Goal: Find specific page/section: Find specific page/section

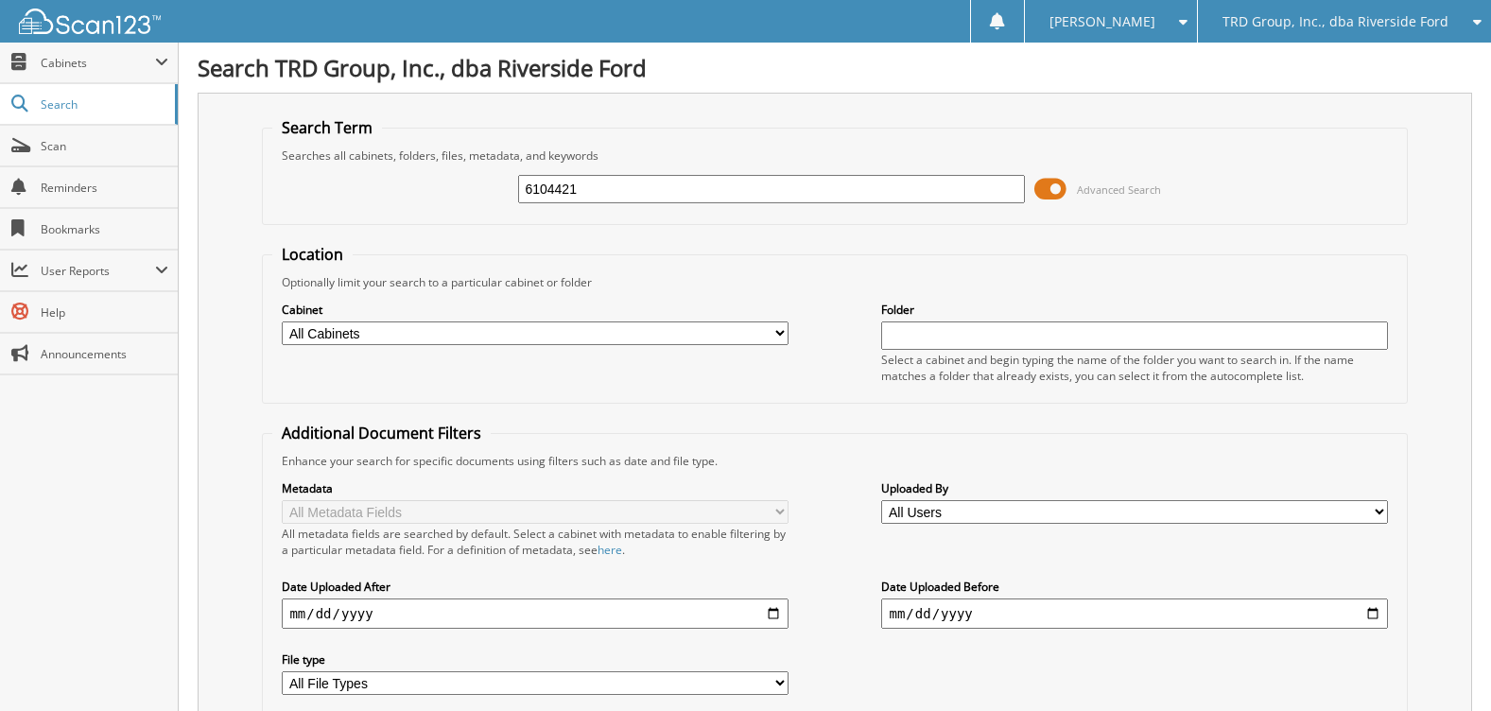
type input "6104421"
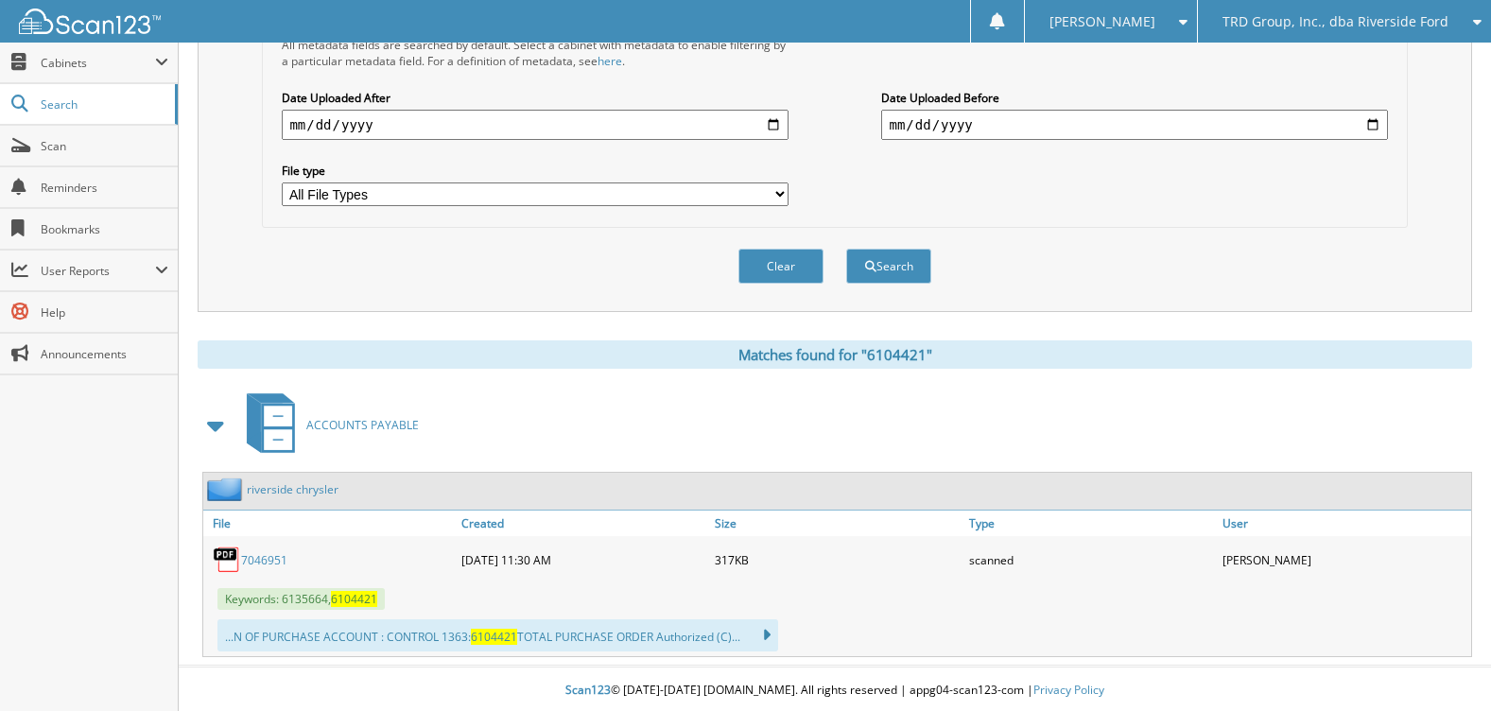
scroll to position [493, 0]
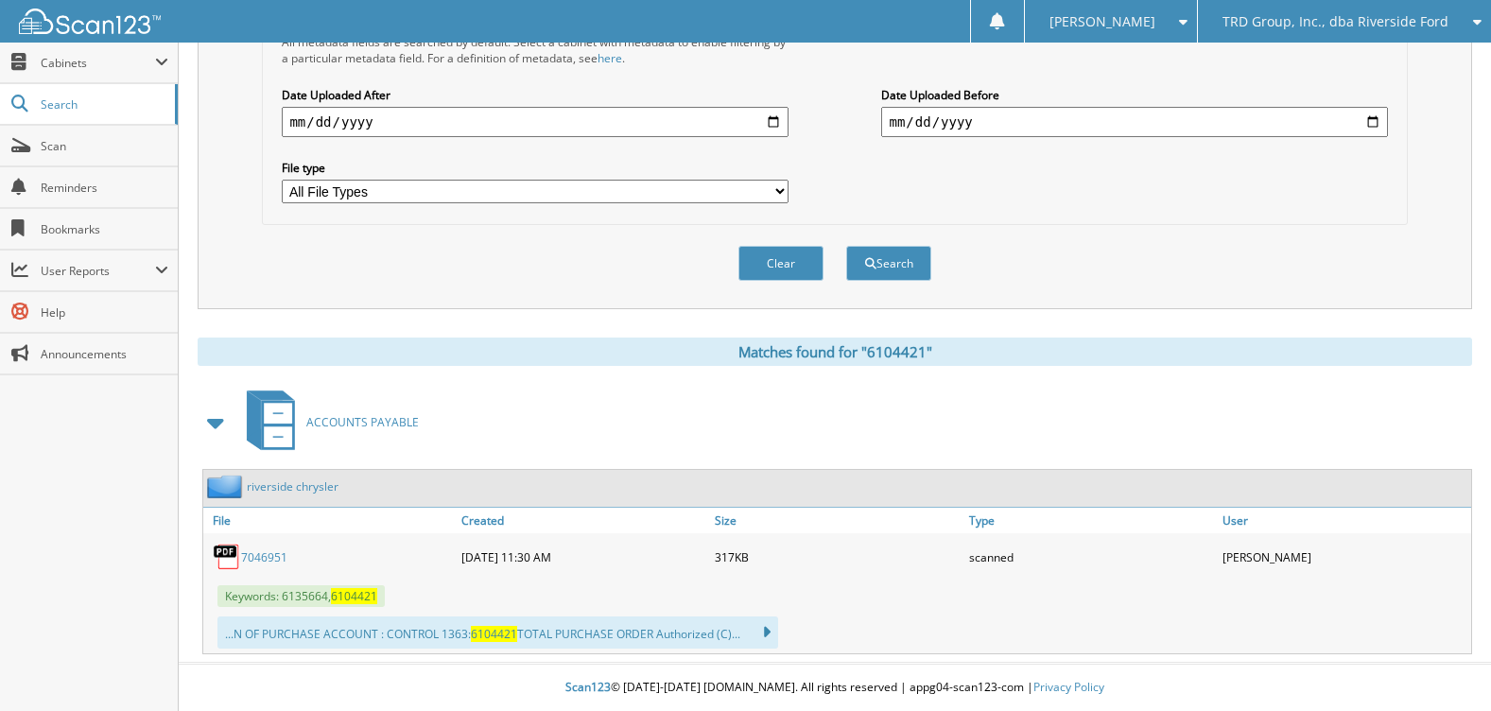
click at [267, 559] on link "7046951" at bounding box center [264, 557] width 46 height 16
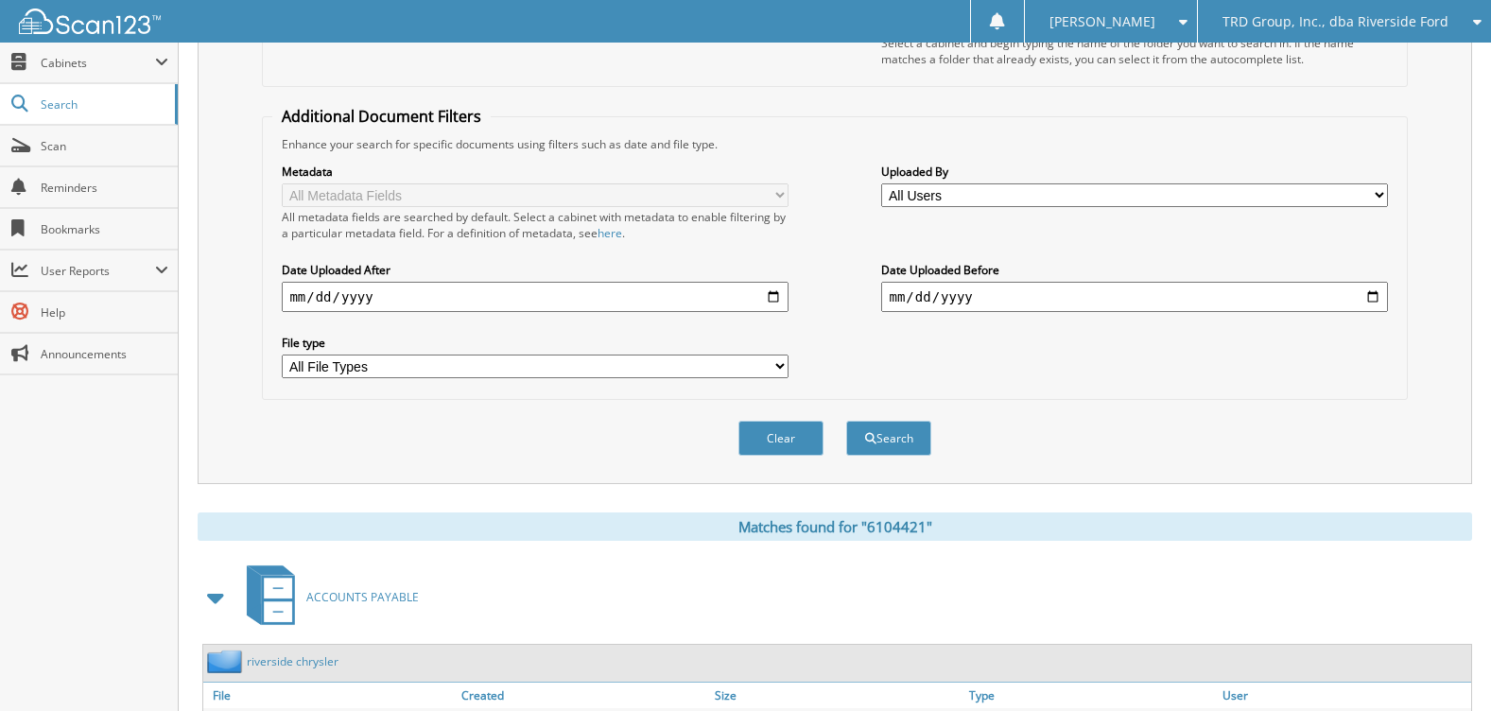
scroll to position [0, 0]
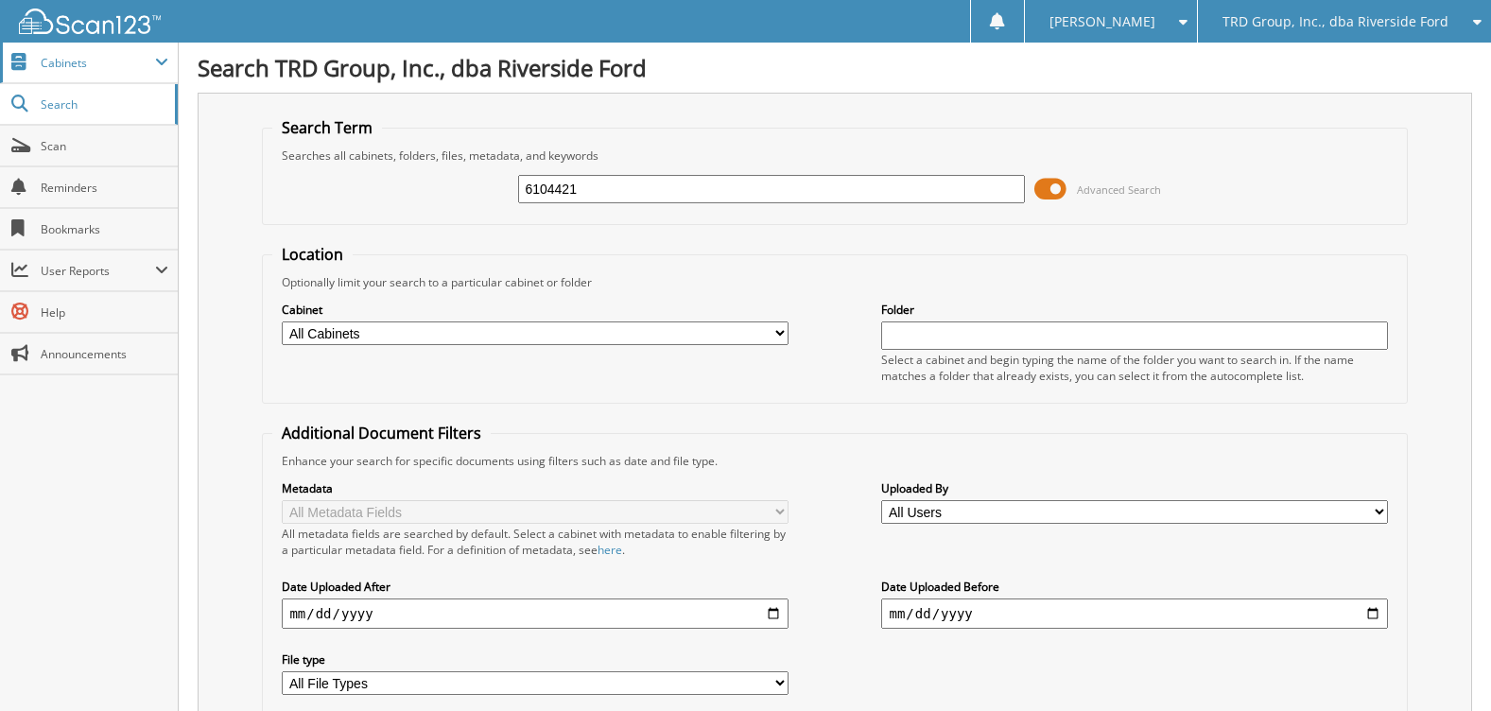
click at [79, 66] on span "Cabinets" at bounding box center [98, 63] width 114 height 16
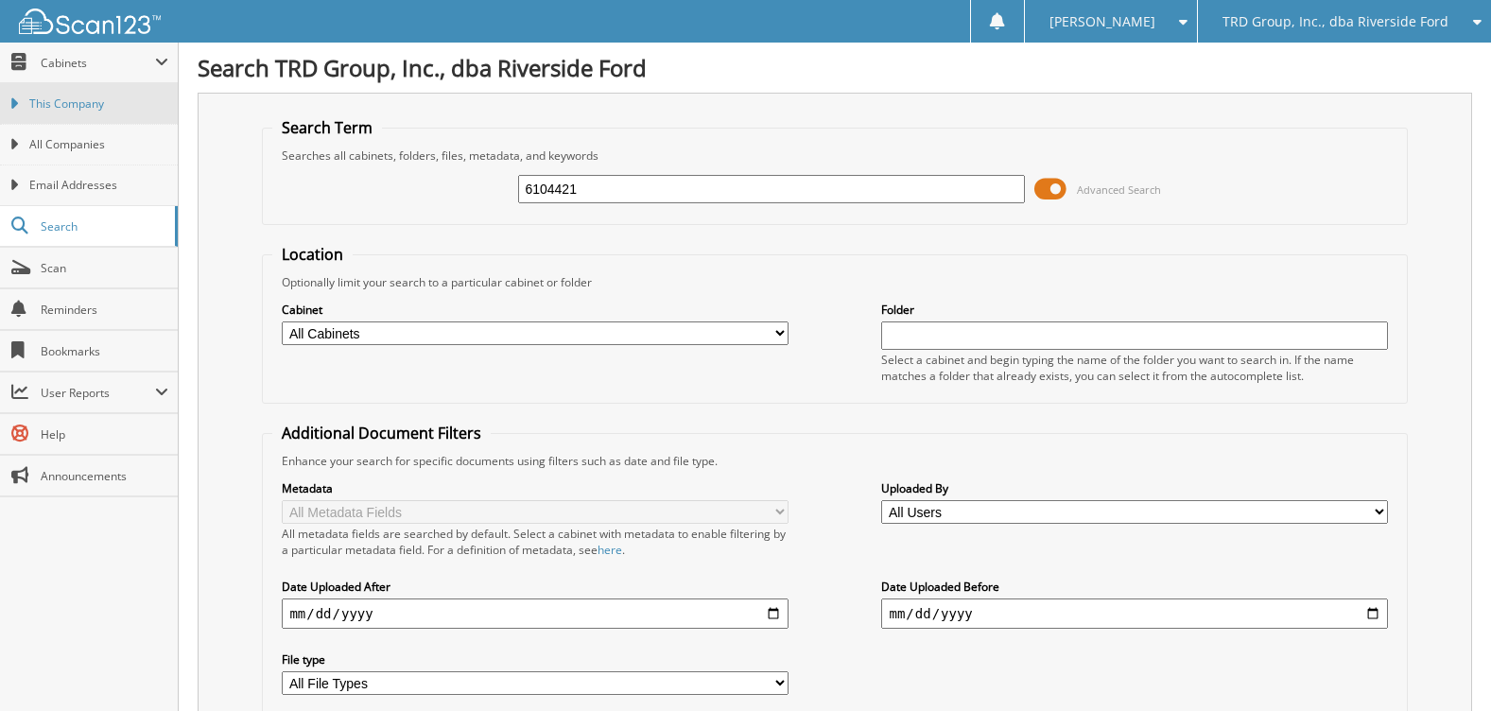
click at [82, 87] on link "This Company" at bounding box center [89, 103] width 178 height 41
